Goal: Entertainment & Leisure: Consume media (video, audio)

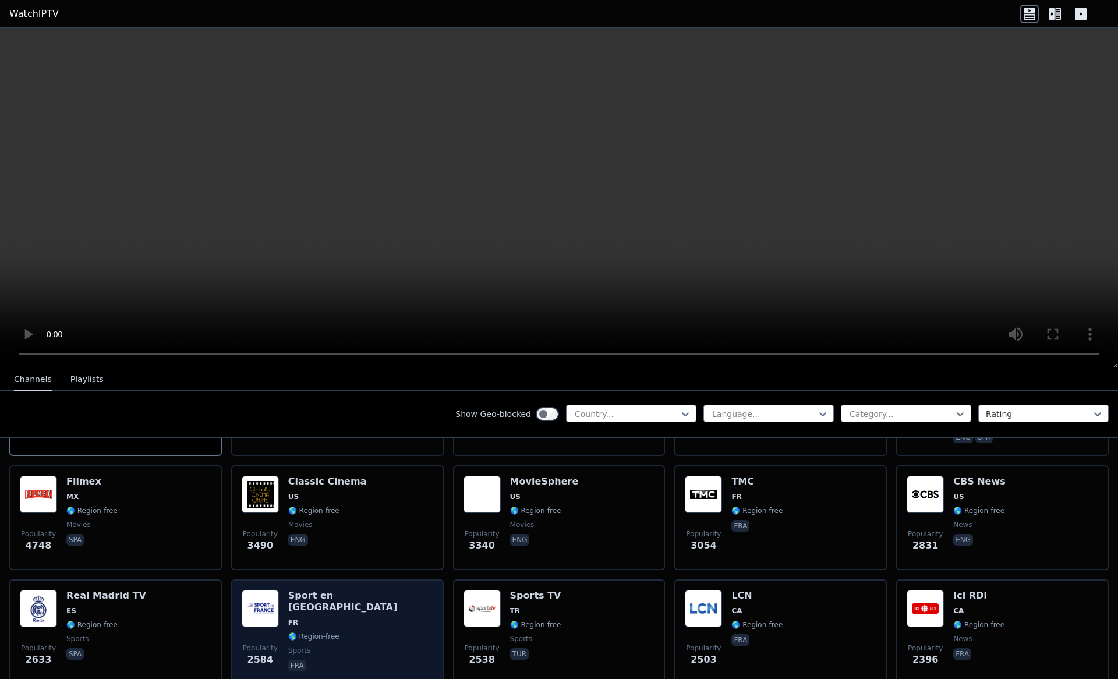
scroll to position [350, 0]
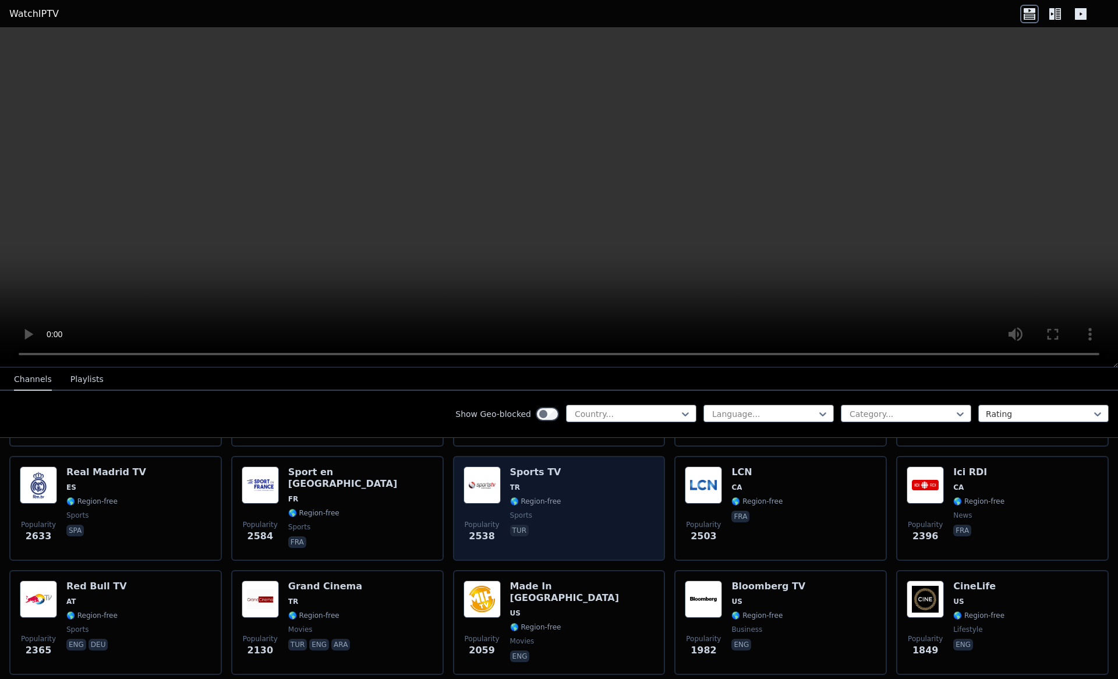
click at [592, 482] on div "Popularity 2538 Sports TV TR 🌎 Region-free sports tur" at bounding box center [560, 509] width 192 height 84
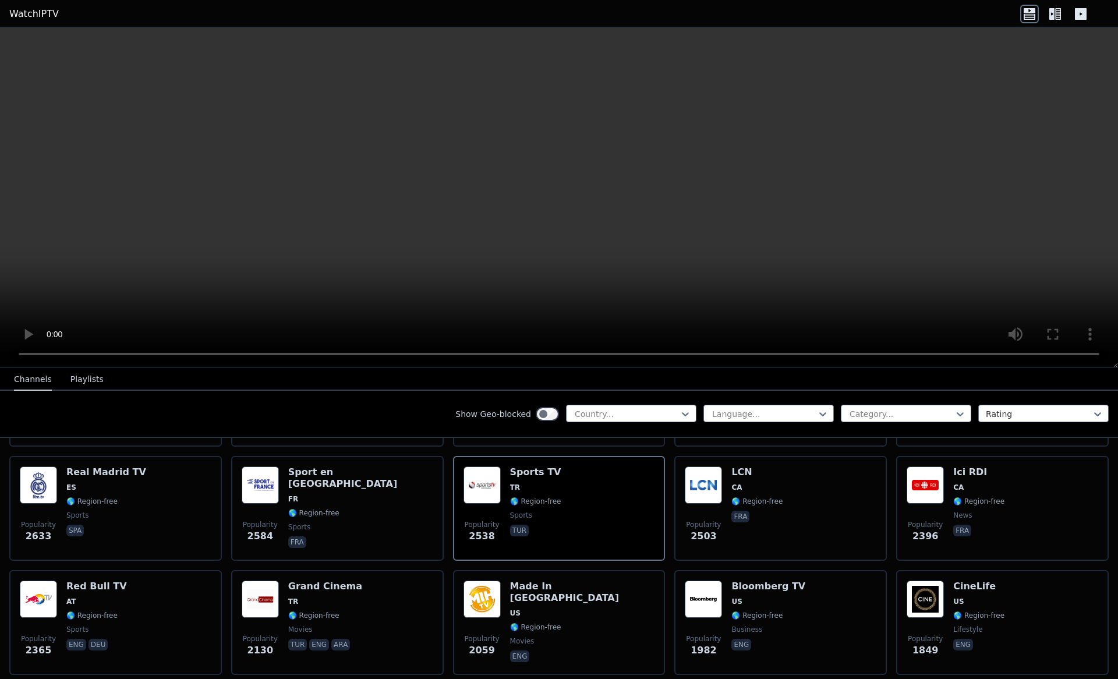
click at [82, 379] on button "Playlists" at bounding box center [86, 380] width 33 height 22
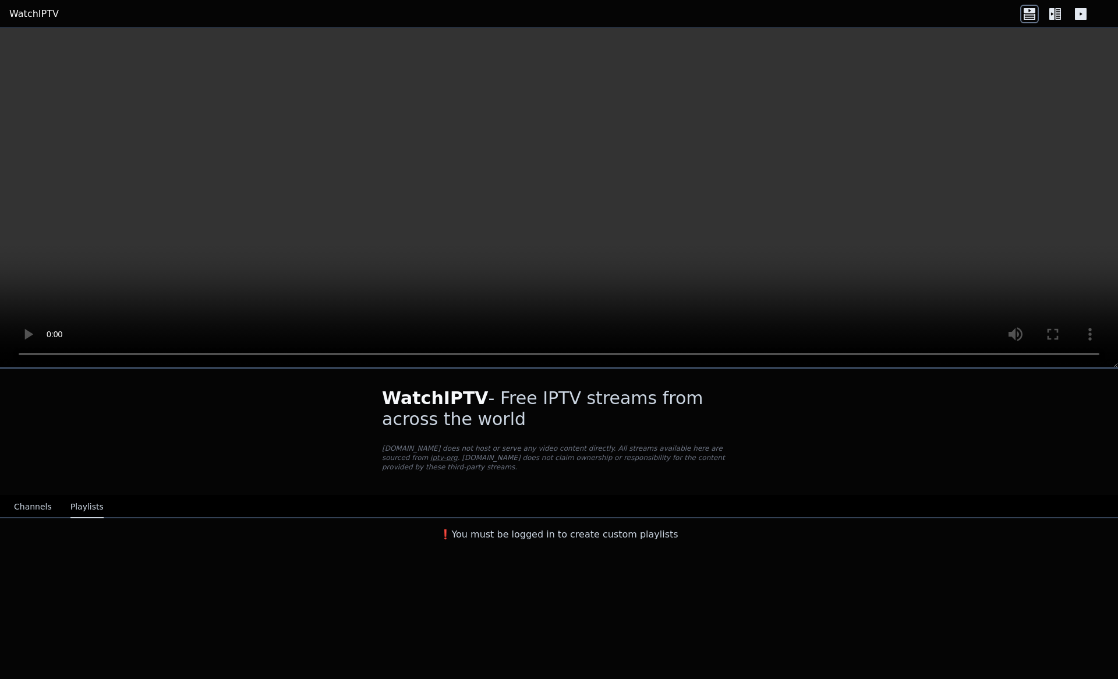
click at [33, 496] on button "Channels" at bounding box center [33, 507] width 38 height 22
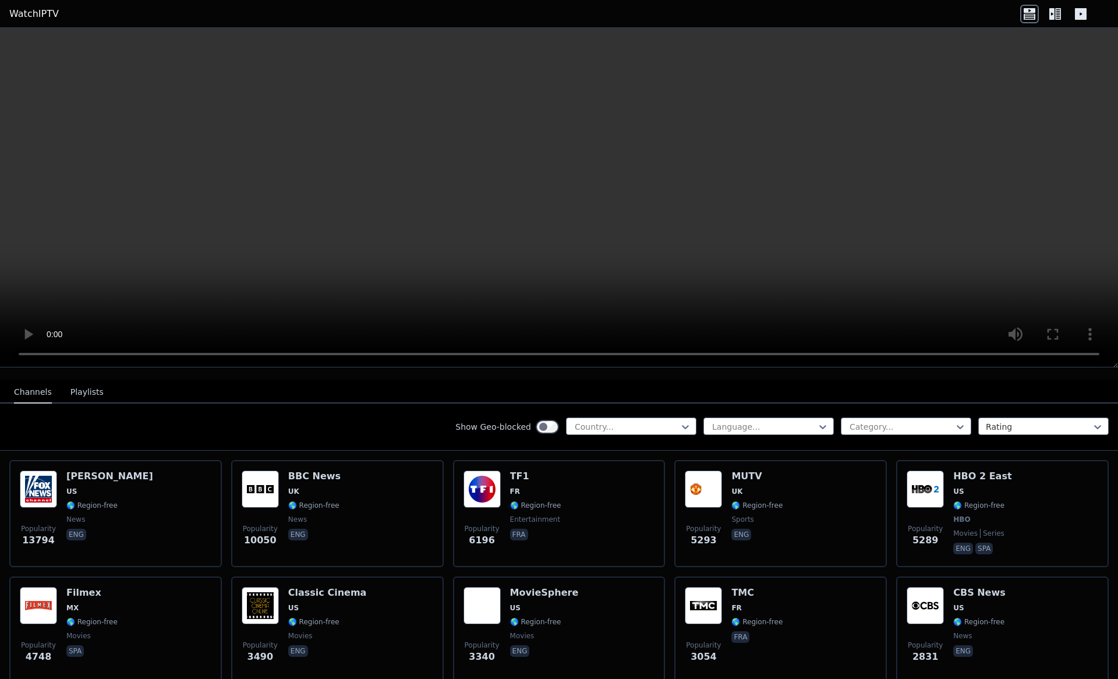
scroll to position [117, 0]
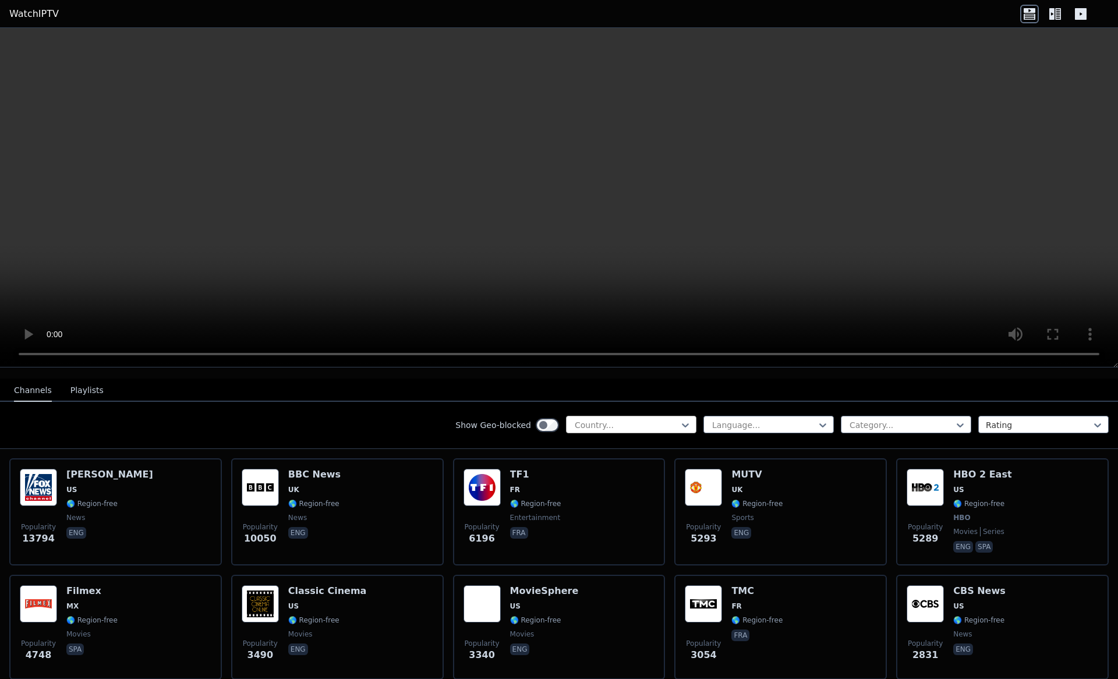
click at [622, 416] on div "Country..." at bounding box center [631, 424] width 130 height 17
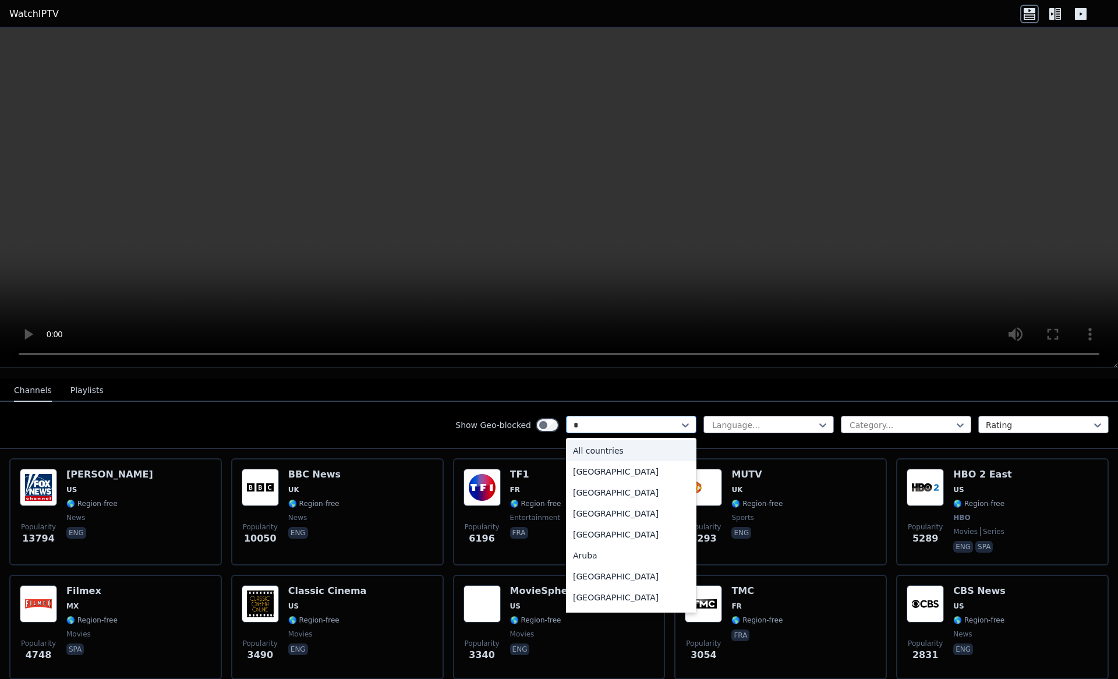
type input "**"
click at [581, 566] on div "[GEOGRAPHIC_DATA]" at bounding box center [631, 576] width 130 height 21
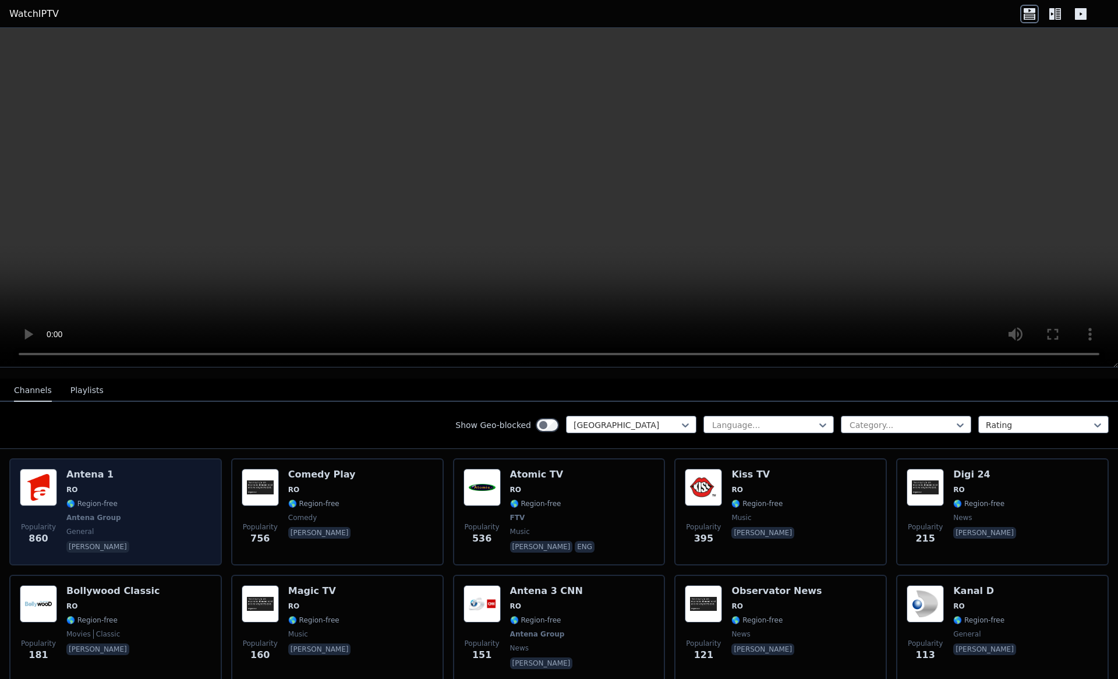
click at [142, 484] on div "Popularity 860 Antena 1 RO 🌎 Region-free Antena Group general [PERSON_NAME]" at bounding box center [116, 512] width 192 height 86
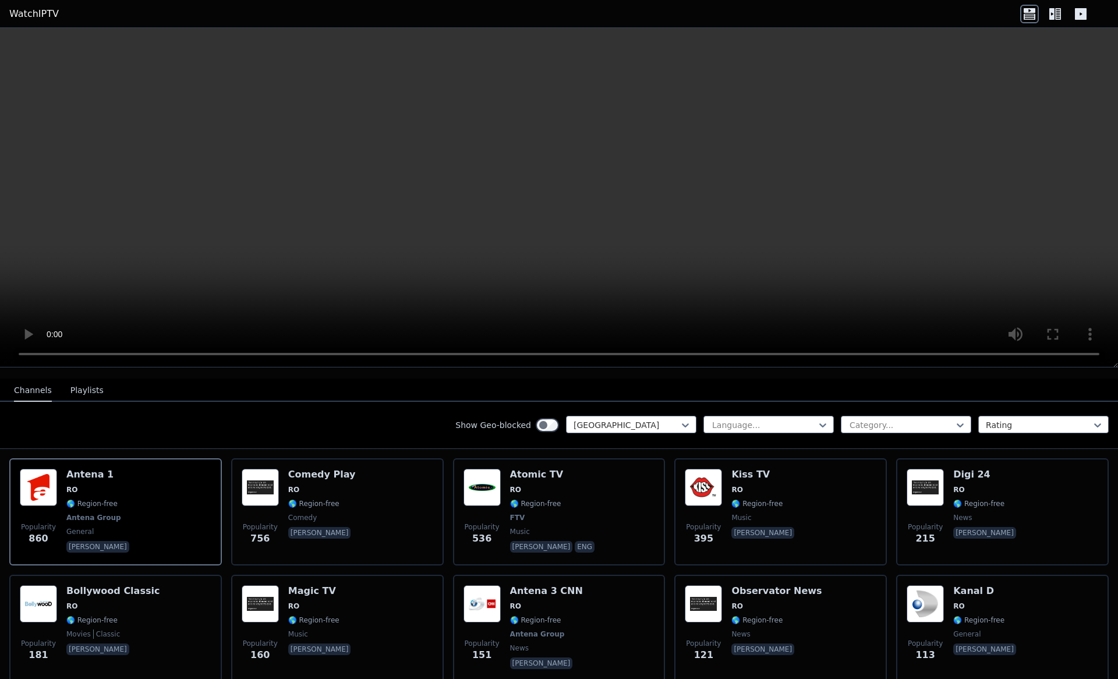
click at [955, 384] on nav "Channels Playlists" at bounding box center [559, 390] width 1118 height 23
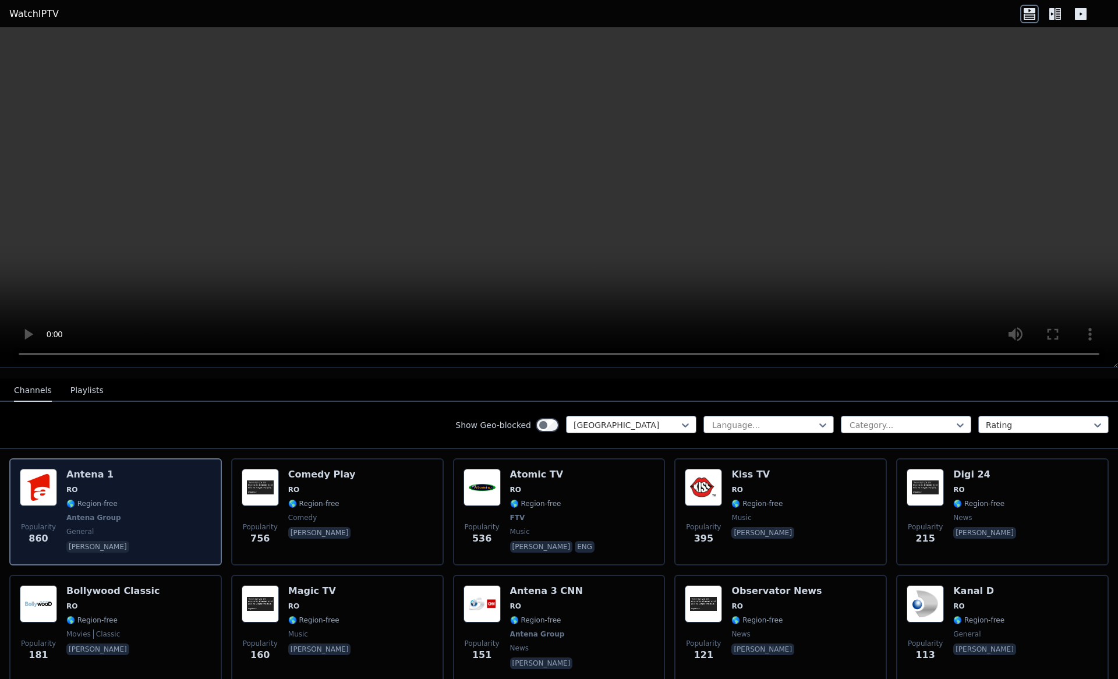
click at [117, 510] on div "Popularity 860 Antena 1 RO 🌎 Region-free Antena Group general [PERSON_NAME]" at bounding box center [116, 512] width 192 height 86
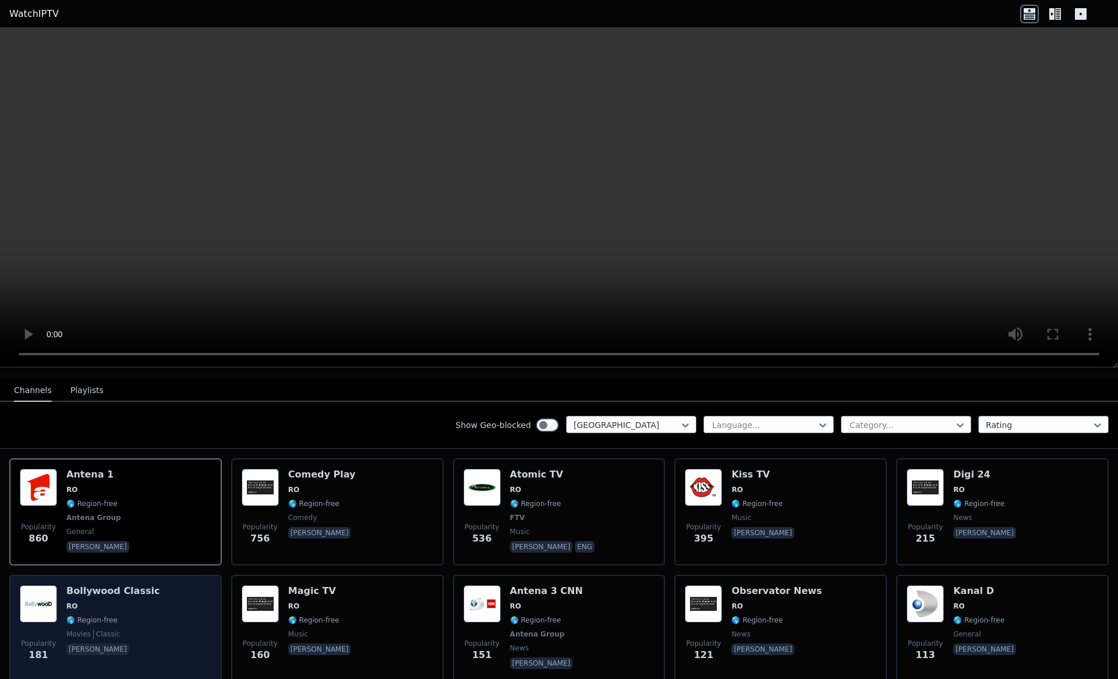
click at [139, 585] on h6 "Bollywood Classic" at bounding box center [112, 591] width 93 height 12
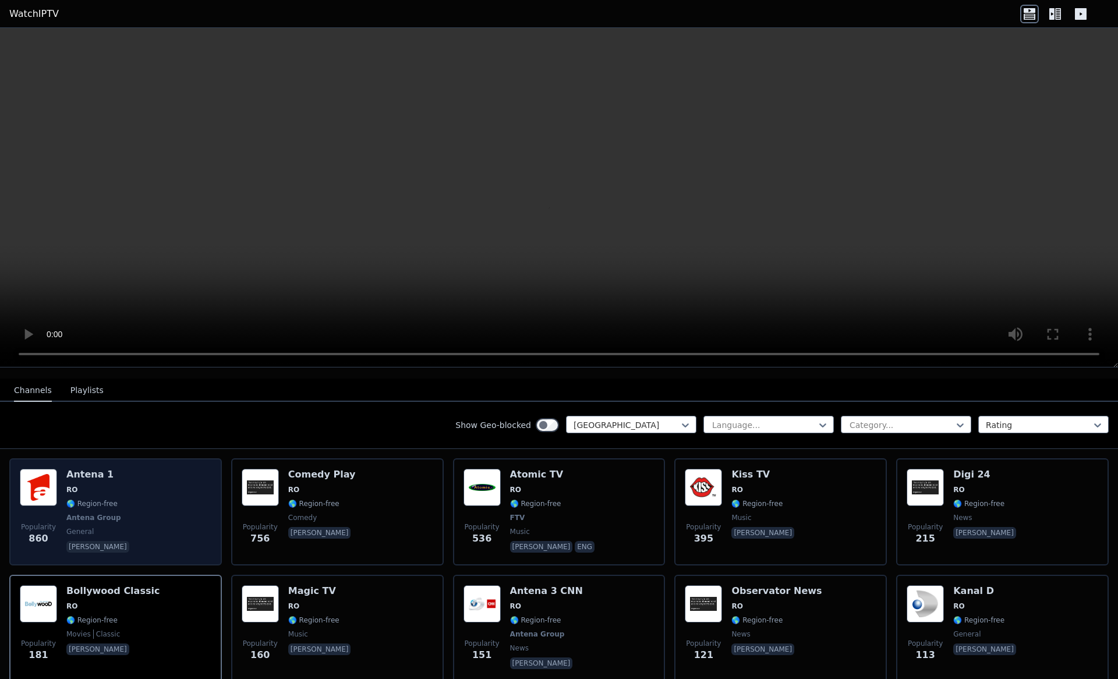
click at [136, 484] on div "Popularity 860 Antena 1 RO 🌎 Region-free Antena Group general [PERSON_NAME]" at bounding box center [116, 512] width 192 height 86
